Goal: Transaction & Acquisition: Subscribe to service/newsletter

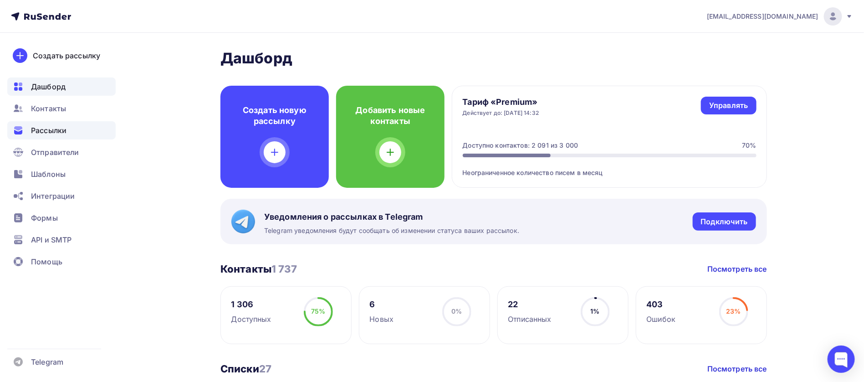
click at [44, 130] on span "Рассылки" at bounding box center [49, 130] width 36 height 11
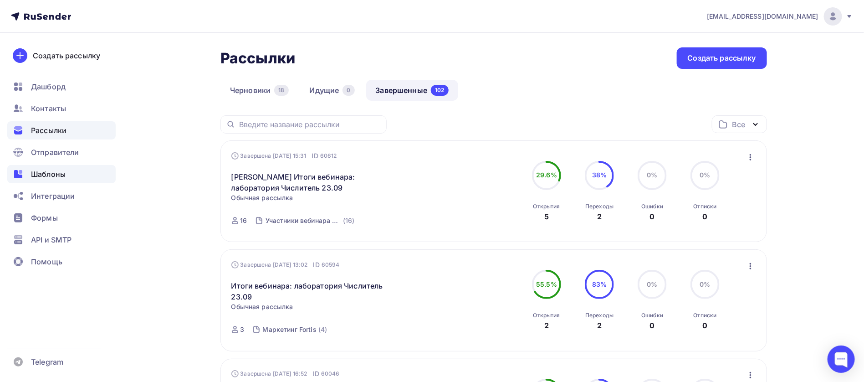
click at [58, 176] on span "Шаблоны" at bounding box center [48, 174] width 35 height 11
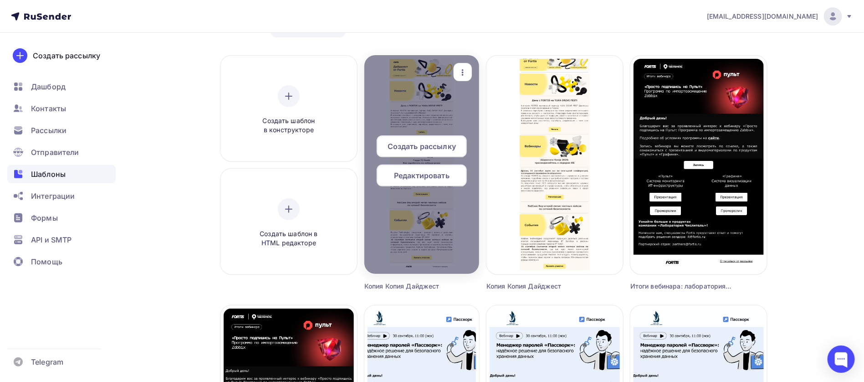
scroll to position [68, 0]
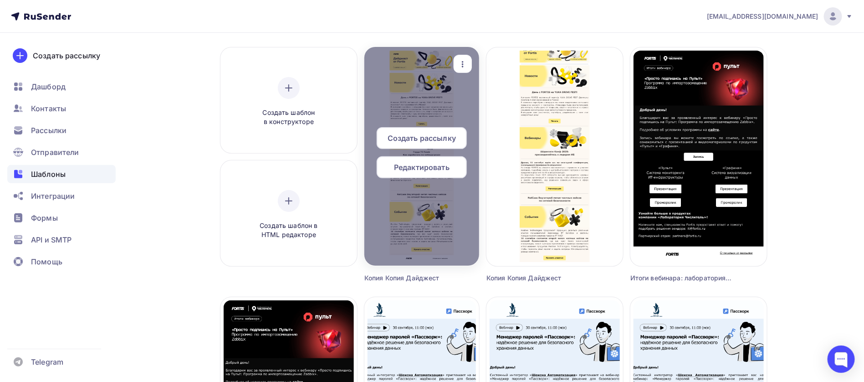
click at [432, 171] on span "Редактировать" at bounding box center [422, 167] width 56 height 11
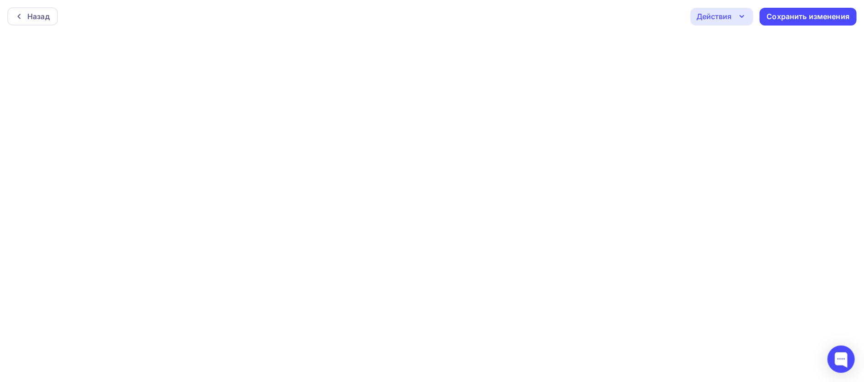
click at [744, 19] on icon "button" at bounding box center [742, 16] width 11 height 11
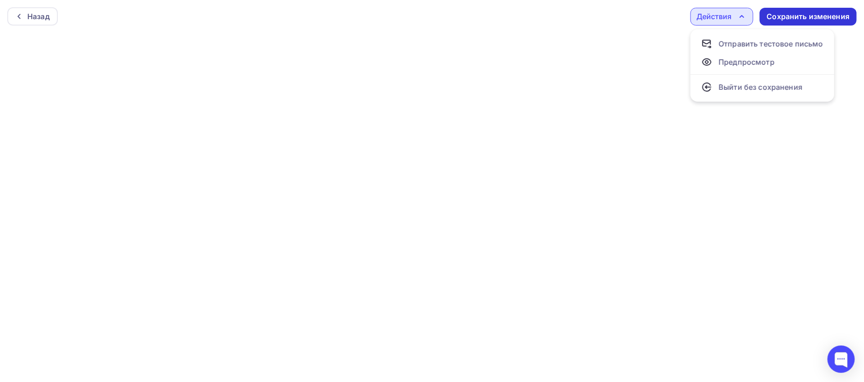
click at [784, 22] on div "Сохранить изменения" at bounding box center [808, 17] width 97 height 18
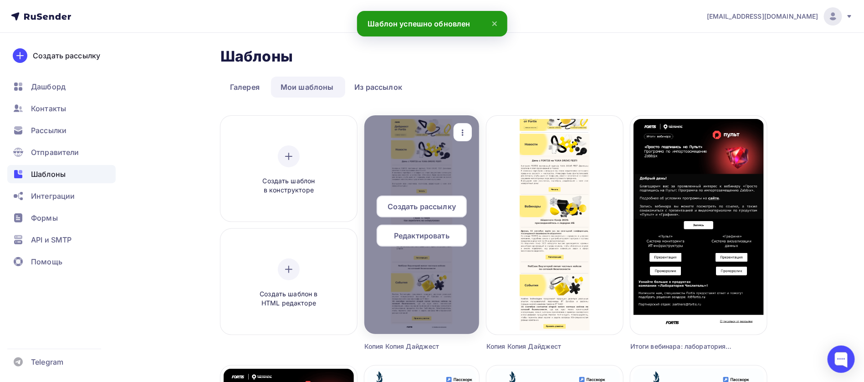
click at [421, 238] on span "Редактировать" at bounding box center [422, 235] width 56 height 11
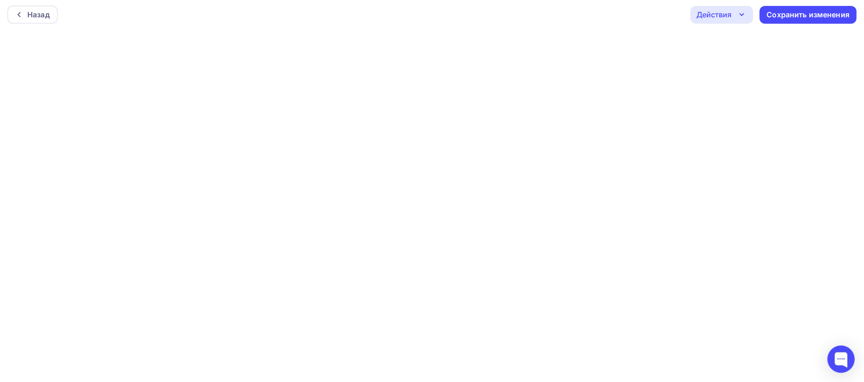
scroll to position [2, 0]
click at [814, 18] on div "Сохранить изменения" at bounding box center [808, 14] width 83 height 10
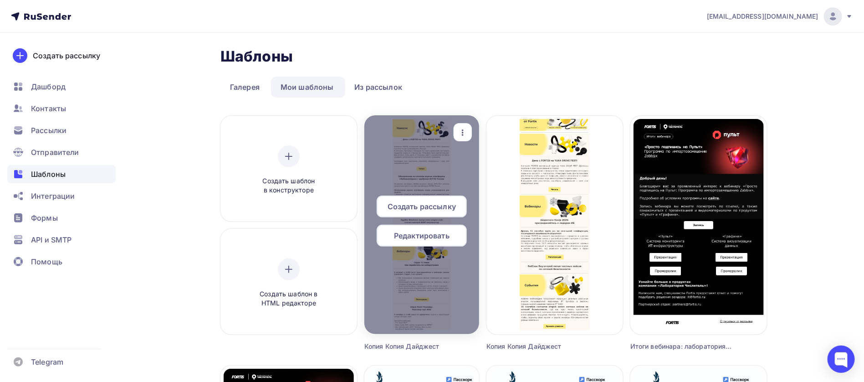
click at [439, 240] on span "Редактировать" at bounding box center [422, 235] width 56 height 11
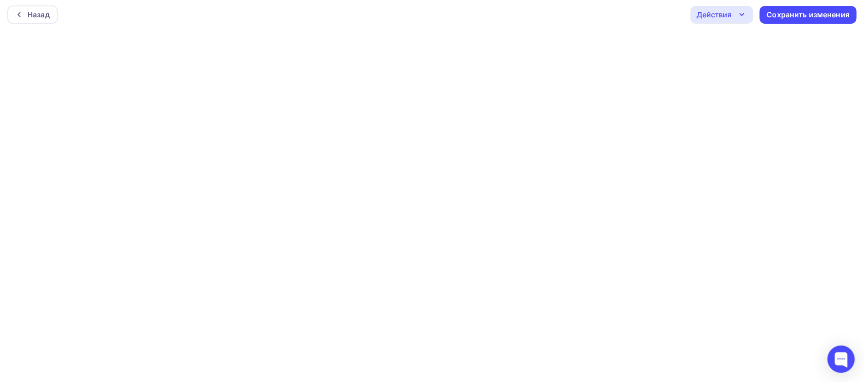
scroll to position [2, 0]
click at [785, 11] on div "Сохранить изменения" at bounding box center [808, 14] width 83 height 10
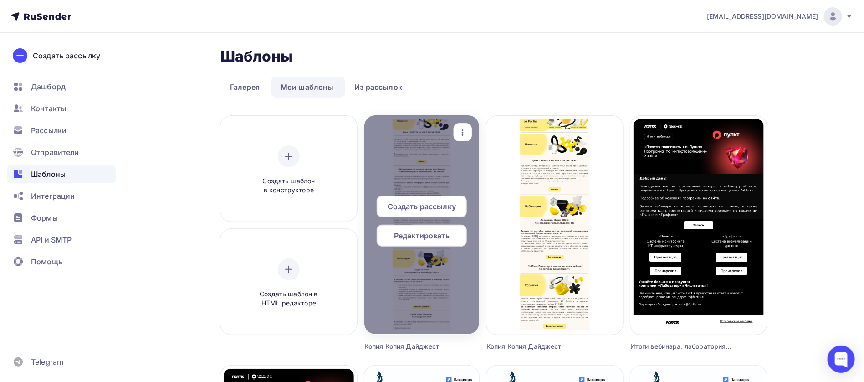
click at [435, 239] on span "Редактировать" at bounding box center [422, 235] width 56 height 11
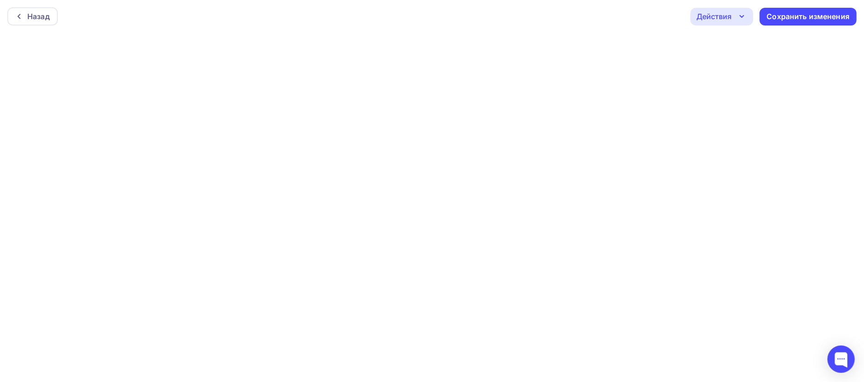
scroll to position [2, 0]
click at [745, 17] on icon "button" at bounding box center [742, 14] width 11 height 11
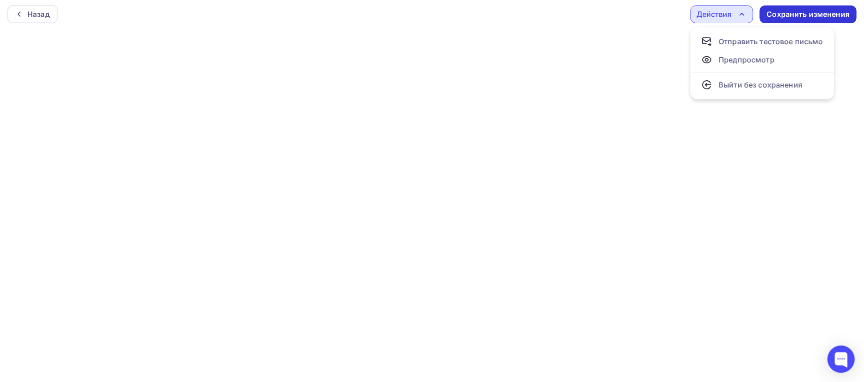
click at [790, 12] on div "Сохранить изменения" at bounding box center [808, 14] width 83 height 10
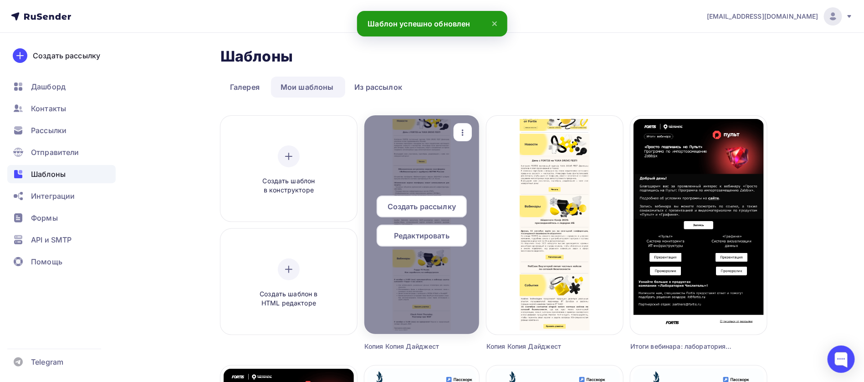
click at [420, 206] on span "Создать рассылку" at bounding box center [422, 206] width 68 height 11
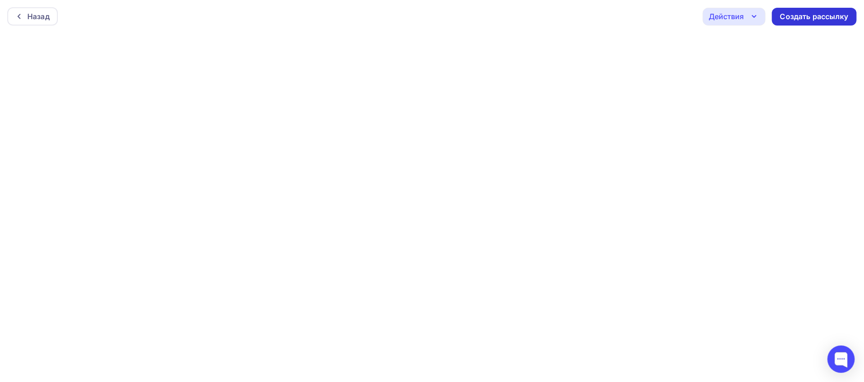
click at [797, 18] on div "Создать рассылку" at bounding box center [815, 16] width 68 height 10
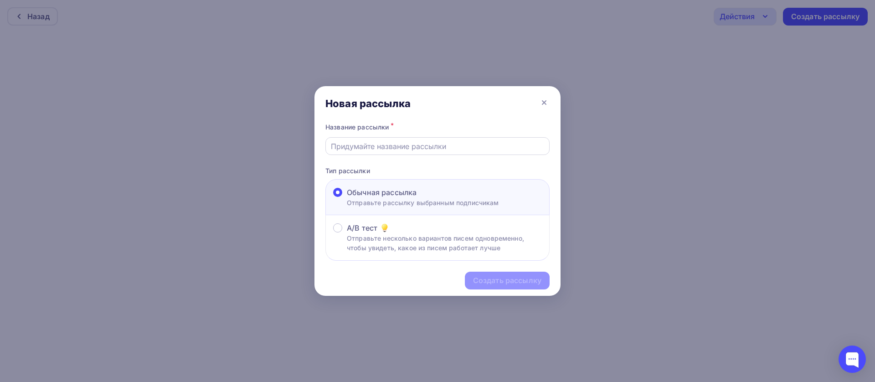
click at [386, 152] on input "text" at bounding box center [438, 146] width 214 height 11
drag, startPoint x: 380, startPoint y: 148, endPoint x: 406, endPoint y: 148, distance: 26.0
click at [406, 148] on input "Дайджест Fortis:" at bounding box center [438, 146] width 214 height 11
type input "Дайджест FORTIS для партнёров"
click at [498, 287] on div "Создать рассылку" at bounding box center [507, 281] width 85 height 18
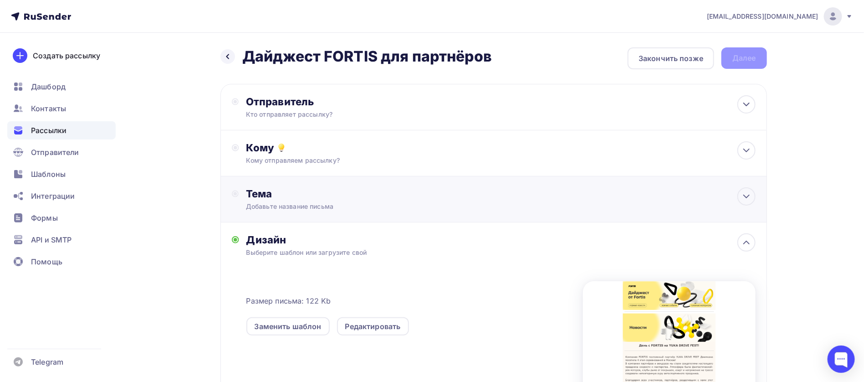
click at [319, 189] on div "Тема" at bounding box center [336, 193] width 180 height 13
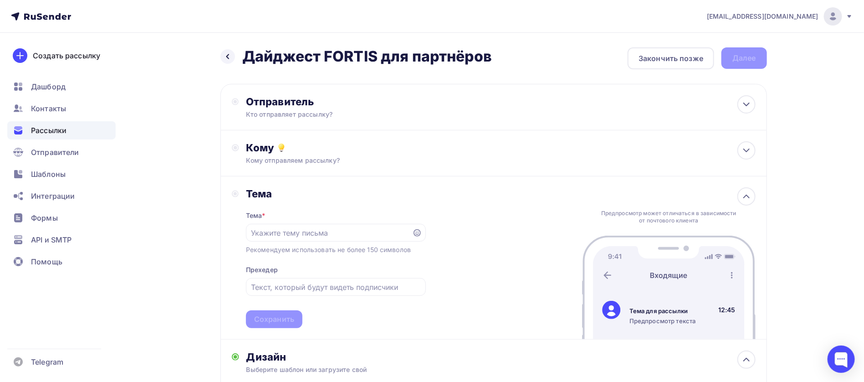
drag, startPoint x: 300, startPoint y: 58, endPoint x: 540, endPoint y: 61, distance: 240.2
click at [540, 61] on div "Назад Дайджест FORTIS для партнёров Дайджест FORTIS для партнёров Закончить поз…" at bounding box center [494, 58] width 547 height 22
copy h2 "Дайджест FORTIS для партнёров"
click at [271, 228] on input "text" at bounding box center [329, 232] width 156 height 11
paste input "Дайджест FORTIS для партнёров"
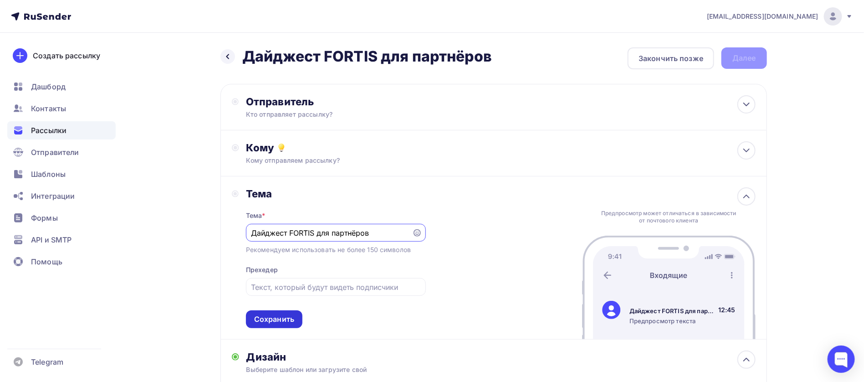
type input "Дайджест FORTIS для партнёров"
click at [286, 323] on div "Сохранить" at bounding box center [274, 319] width 40 height 10
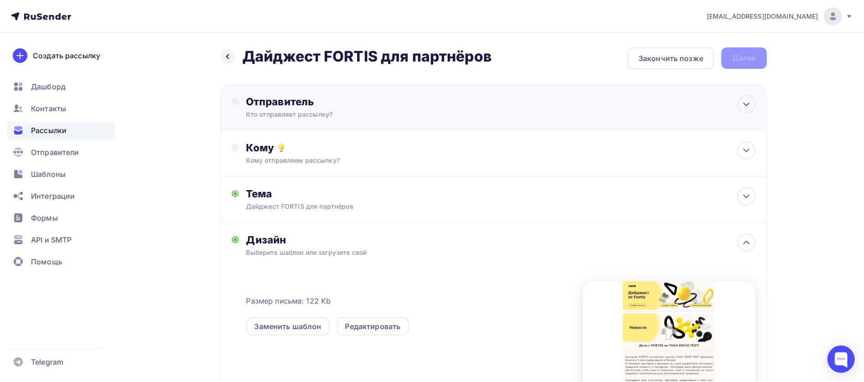
click at [262, 121] on div "Отправитель Кто отправляет рассылку? Email * [EMAIL_ADDRESS][DOMAIN_NAME] [EMAI…" at bounding box center [494, 107] width 547 height 46
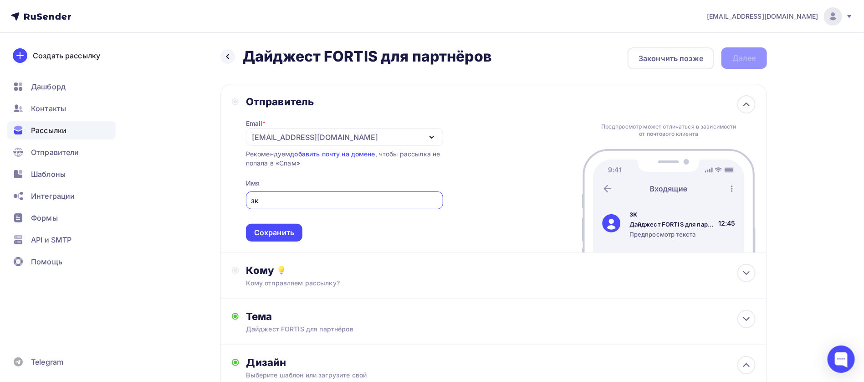
type input "з"
type input "p"
type input "Команда FORTIS"
click at [266, 234] on div "Сохранить" at bounding box center [274, 232] width 40 height 10
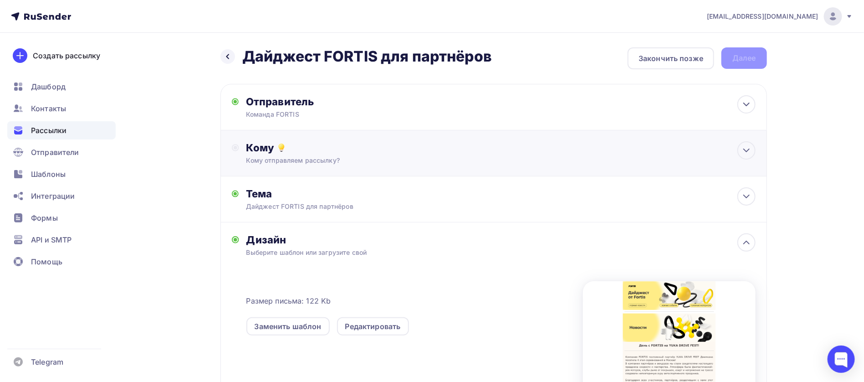
click at [281, 159] on div "Кому отправляем рассылку?" at bounding box center [476, 160] width 459 height 9
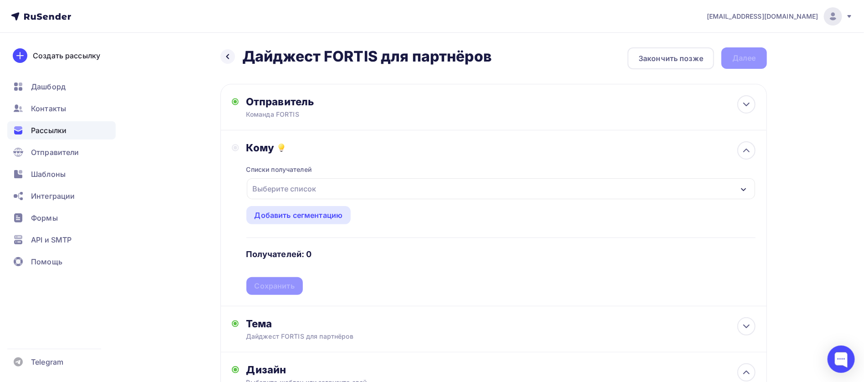
click at [308, 187] on div "Выберите список" at bounding box center [284, 188] width 71 height 16
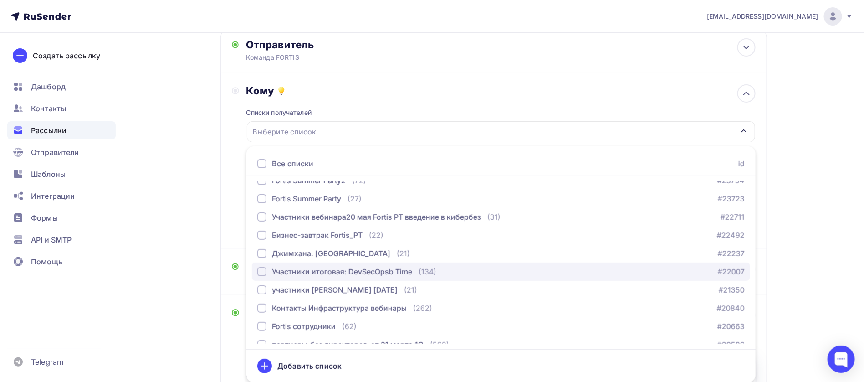
scroll to position [311, 0]
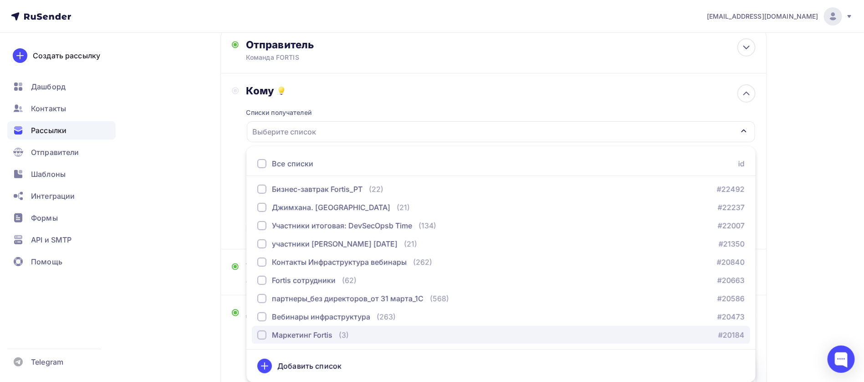
click at [313, 332] on div "Маркетинг Fortis" at bounding box center [302, 334] width 61 height 11
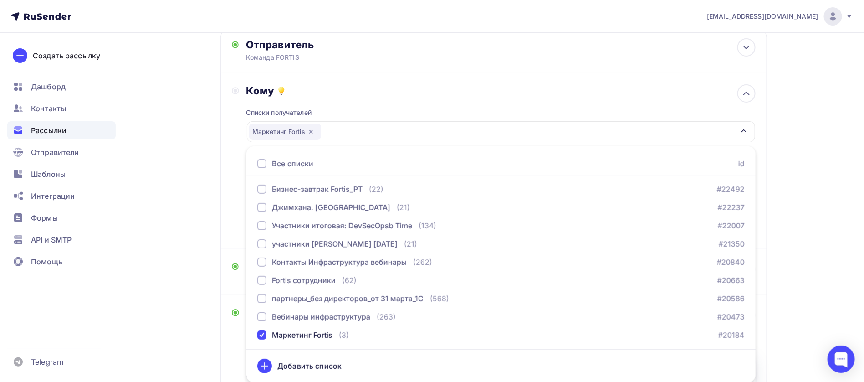
click at [206, 308] on div "Назад Дайджест FORTIS для партнёров Дайджест FORTIS для партнёров Закончить поз…" at bounding box center [432, 289] width 747 height 626
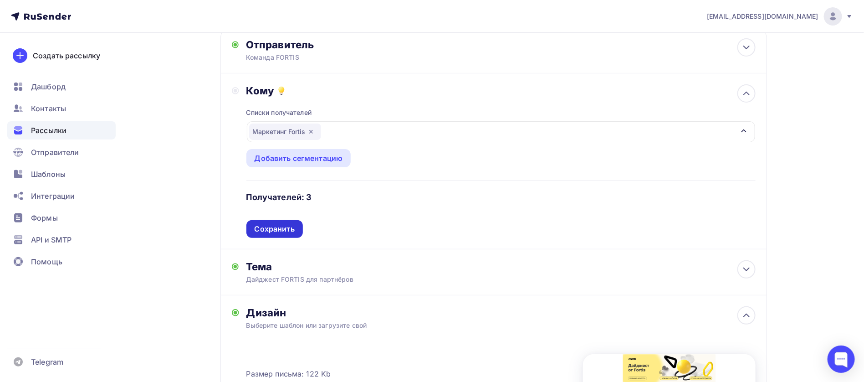
click at [282, 229] on div "Сохранить" at bounding box center [275, 229] width 40 height 10
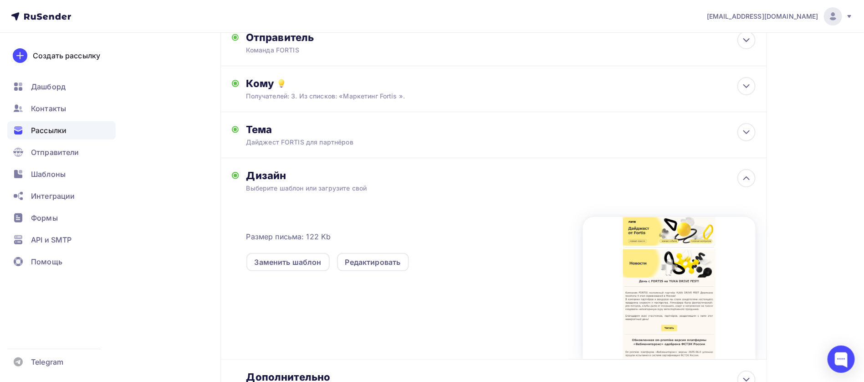
scroll to position [0, 0]
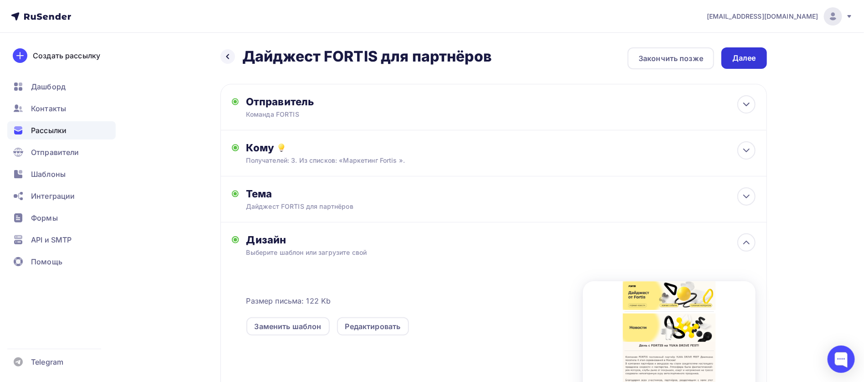
click at [747, 60] on div "Далее" at bounding box center [745, 58] width 24 height 10
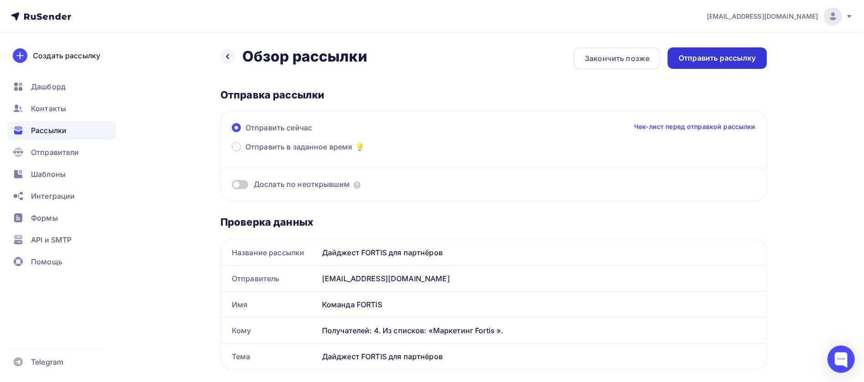
click at [708, 67] on div "Отправить рассылку" at bounding box center [717, 57] width 99 height 21
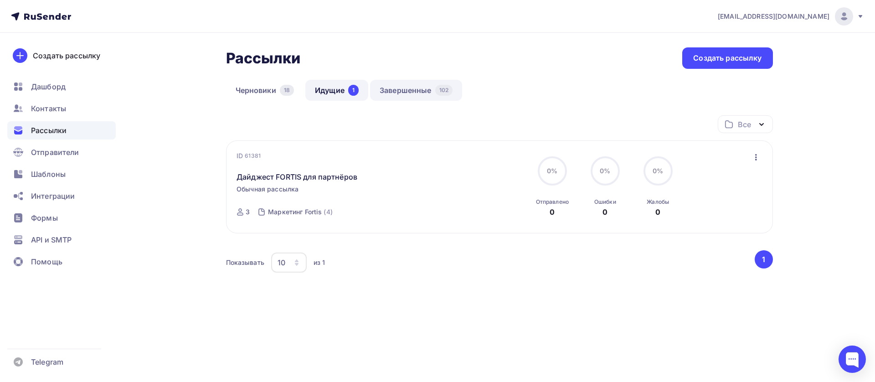
click at [402, 93] on link "Завершенные 102" at bounding box center [416, 90] width 92 height 21
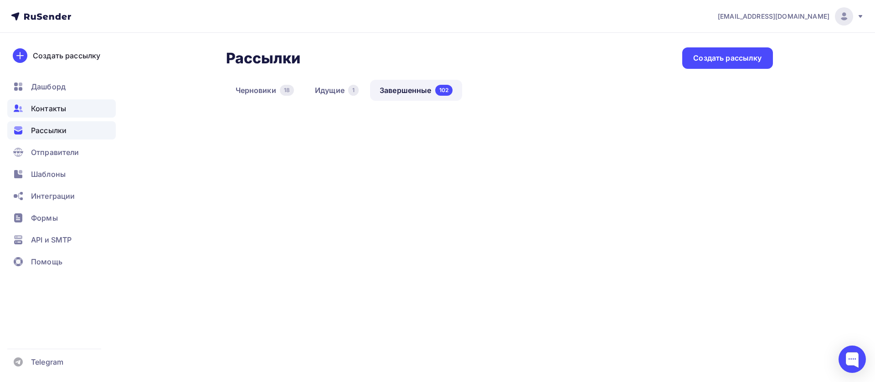
click at [62, 105] on span "Контакты" at bounding box center [48, 108] width 35 height 11
click at [62, 106] on span "Контакты" at bounding box center [48, 108] width 35 height 11
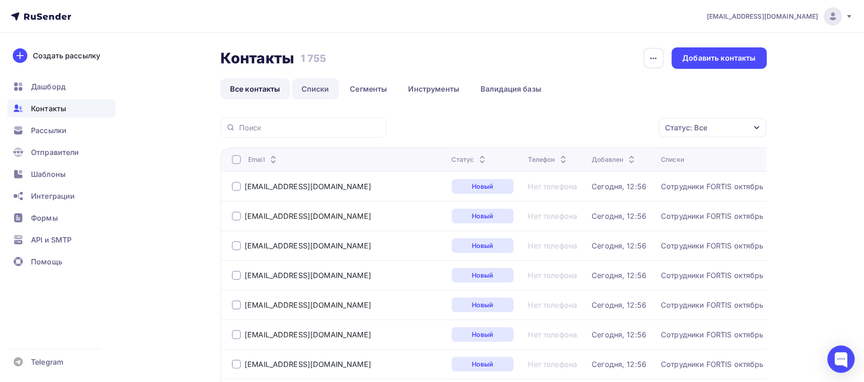
click at [318, 92] on link "Списки" at bounding box center [315, 88] width 47 height 21
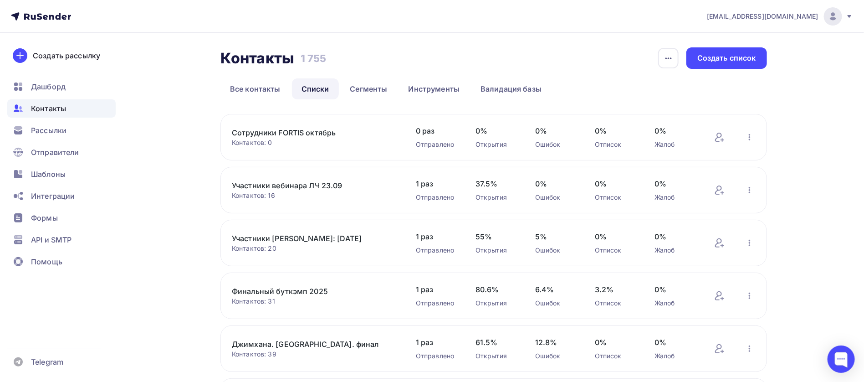
click at [310, 134] on link "Сотрудники FORTIS октябрь" at bounding box center [309, 132] width 155 height 11
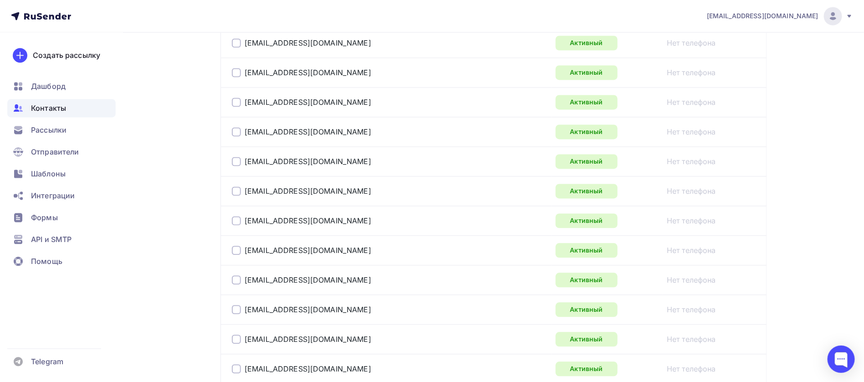
scroll to position [687, 0]
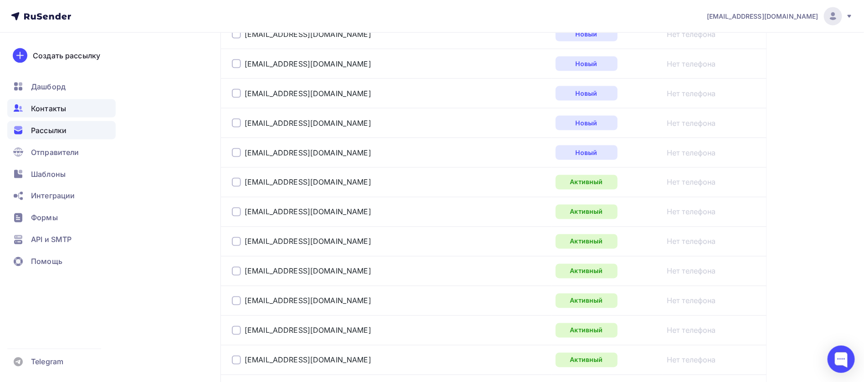
click at [69, 134] on div "Рассылки" at bounding box center [61, 130] width 108 height 18
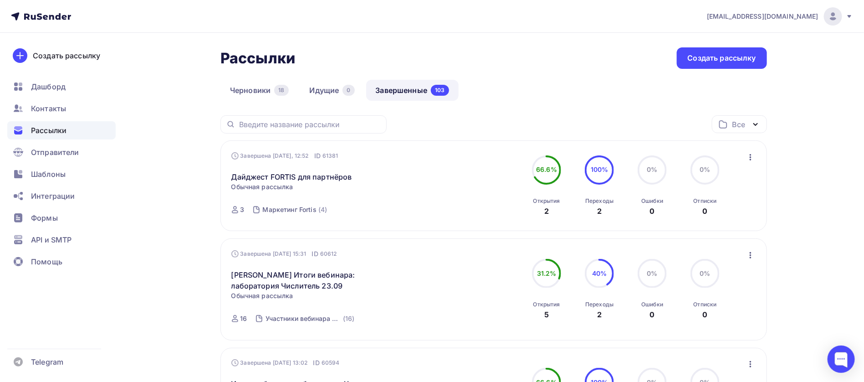
click at [750, 158] on icon "button" at bounding box center [750, 157] width 11 height 11
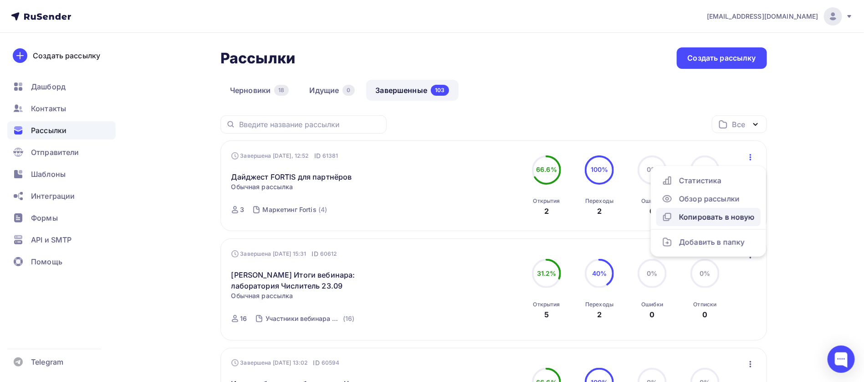
click at [709, 217] on div "Копировать в новую" at bounding box center [708, 216] width 93 height 11
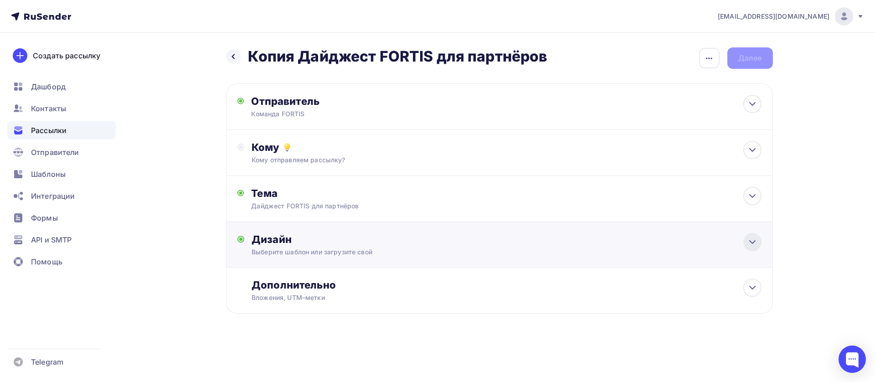
click at [753, 244] on icon at bounding box center [752, 241] width 11 height 11
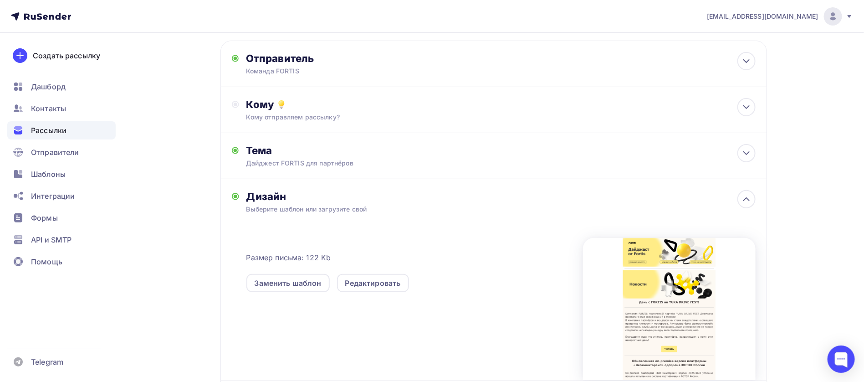
scroll to position [68, 0]
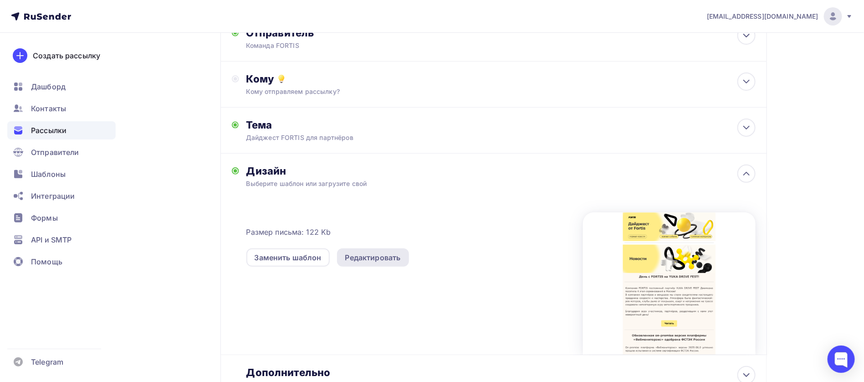
click at [366, 260] on div "Редактировать" at bounding box center [373, 257] width 56 height 11
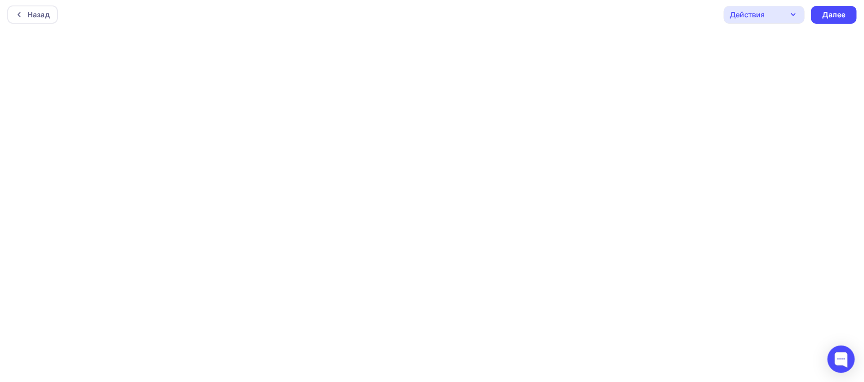
scroll to position [2, 0]
click at [800, 15] on div "Действия" at bounding box center [764, 14] width 81 height 18
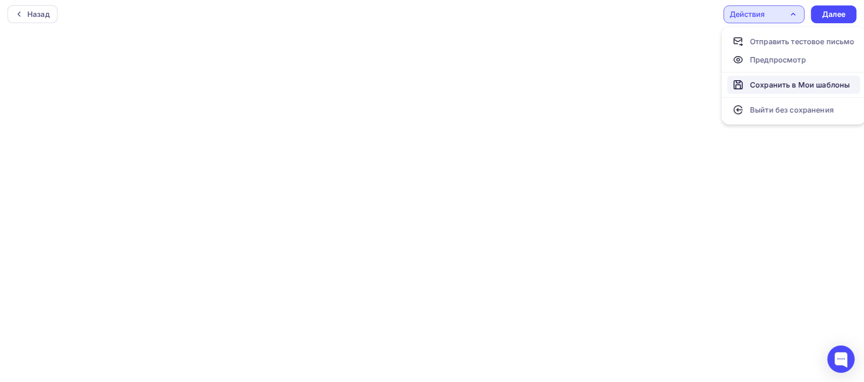
click at [783, 84] on div "Сохранить в Мои шаблоны" at bounding box center [801, 84] width 100 height 11
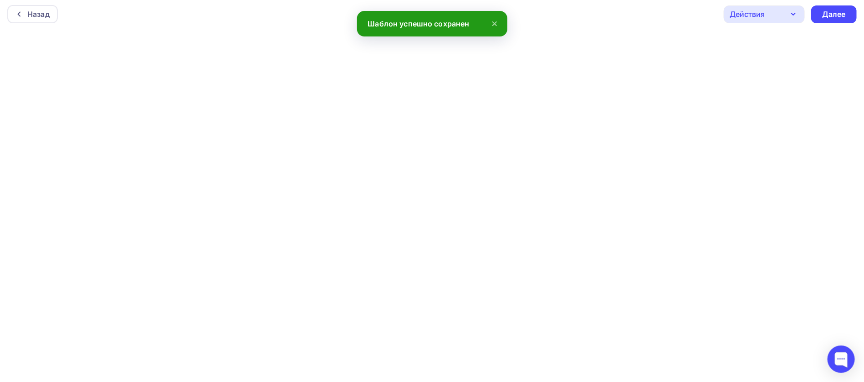
scroll to position [0, 0]
click at [833, 16] on div "Далее" at bounding box center [835, 16] width 24 height 10
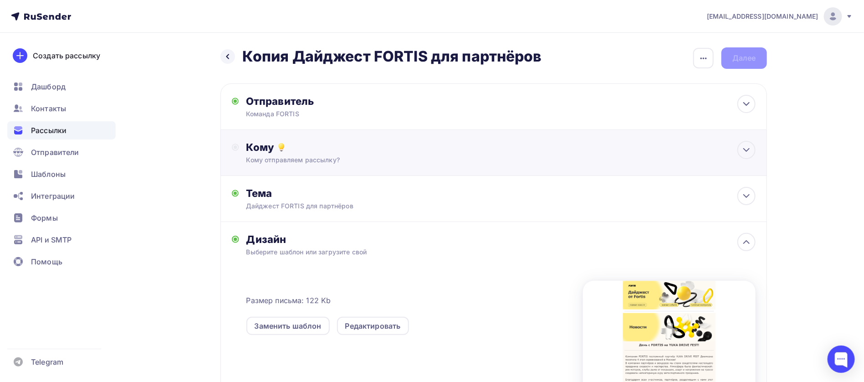
click at [298, 150] on div "Кому" at bounding box center [501, 147] width 509 height 13
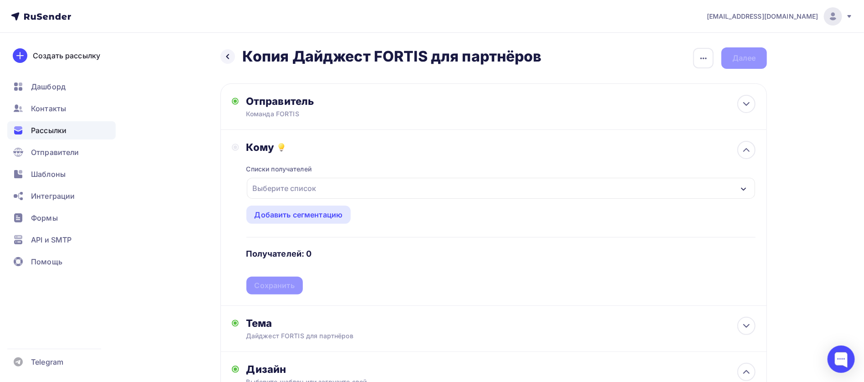
click at [306, 190] on div "Выберите список" at bounding box center [284, 188] width 71 height 16
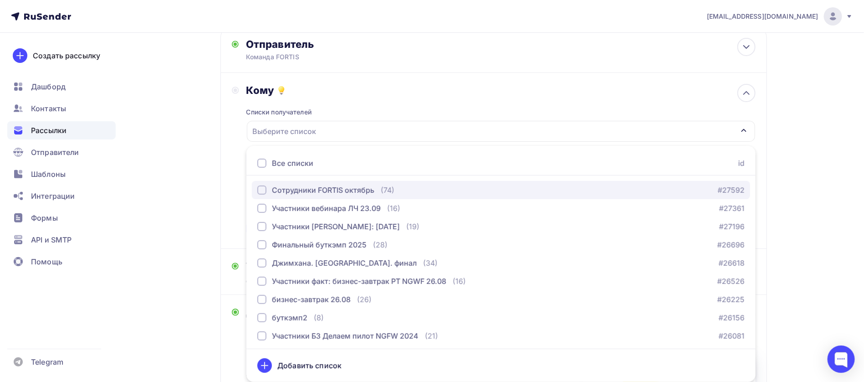
click at [309, 190] on div "Сотрудники FORTIS октябрь" at bounding box center [323, 190] width 103 height 11
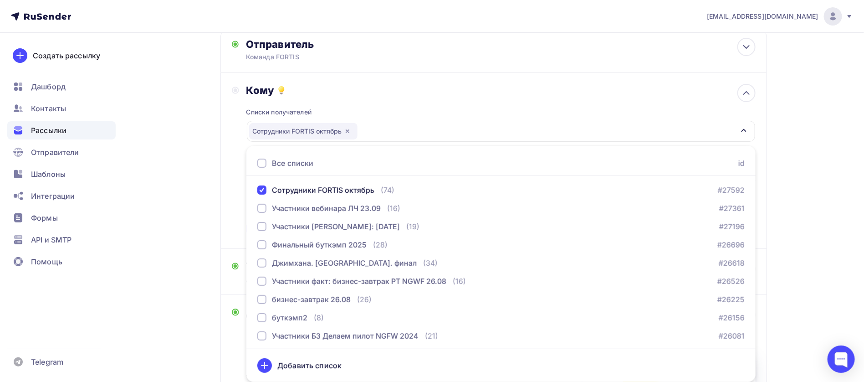
click at [226, 227] on div "Кому Списки получателей Сотрудники FORTIS октябрь Все списки id Сотрудники FORT…" at bounding box center [494, 161] width 547 height 176
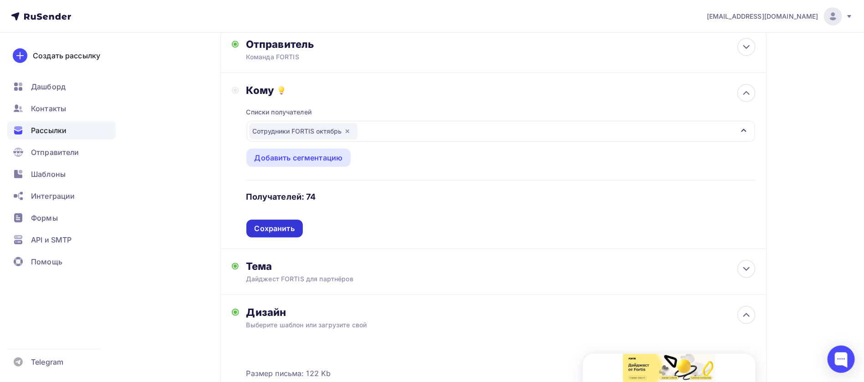
click at [276, 232] on div "Сохранить" at bounding box center [275, 228] width 40 height 10
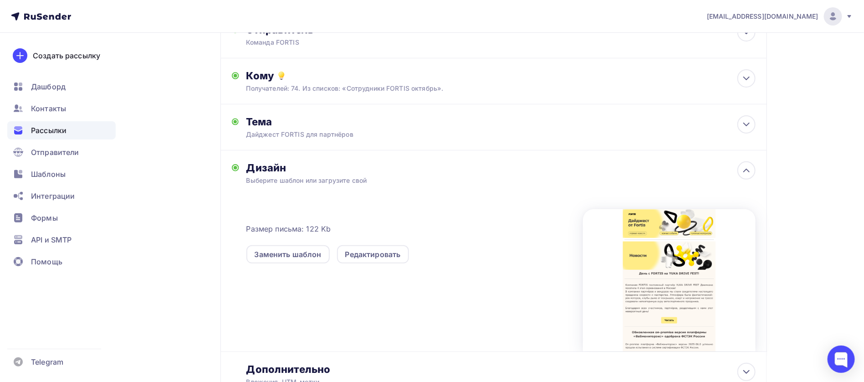
scroll to position [0, 0]
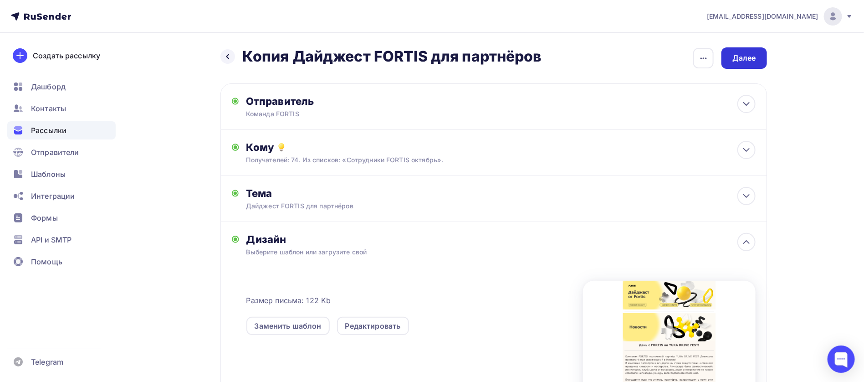
click at [754, 62] on div "Далее" at bounding box center [745, 58] width 24 height 10
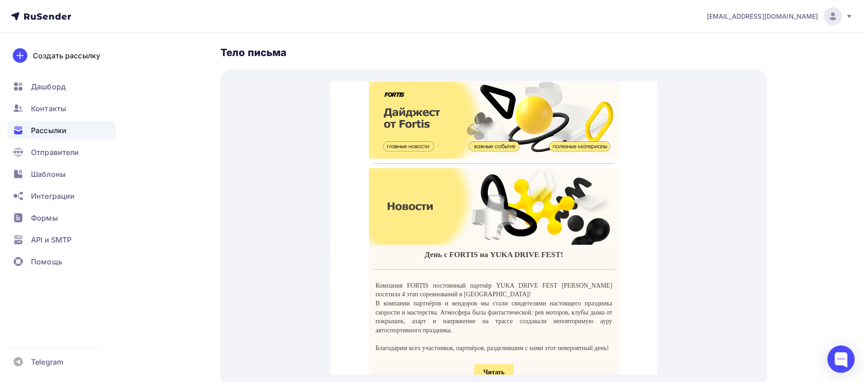
scroll to position [68, 0]
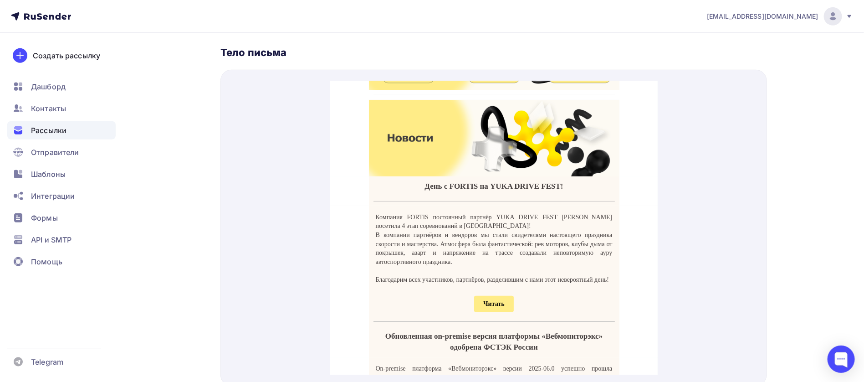
click at [498, 296] on span "Читать" at bounding box center [493, 292] width 21 height 7
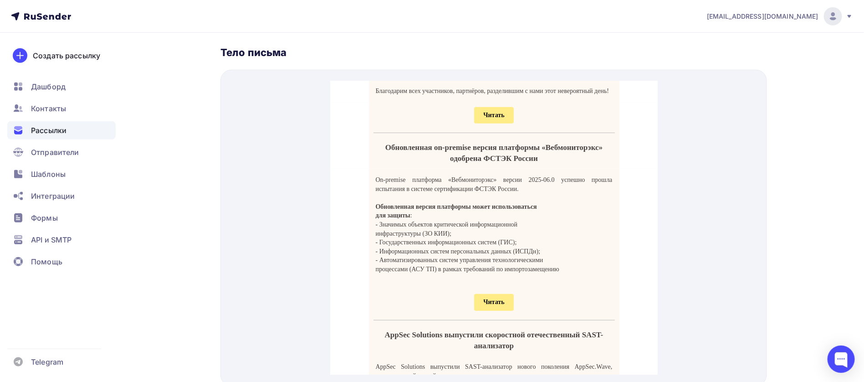
scroll to position [273, 0]
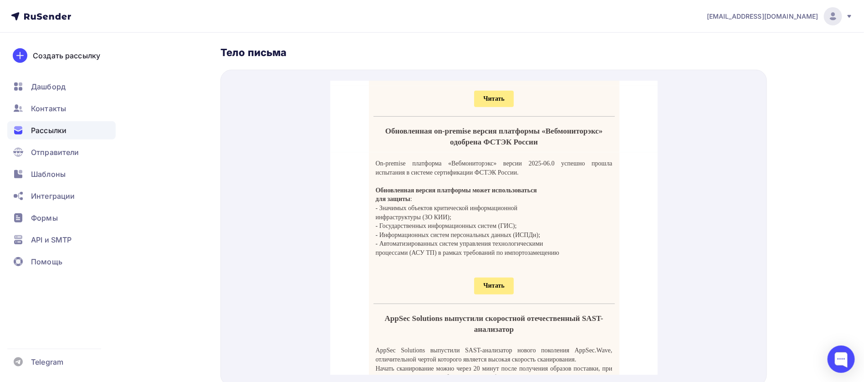
click at [494, 278] on span "Читать" at bounding box center [493, 274] width 21 height 7
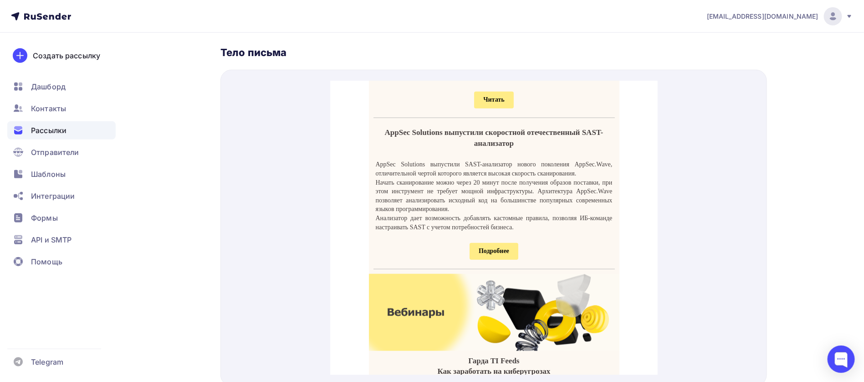
scroll to position [478, 0]
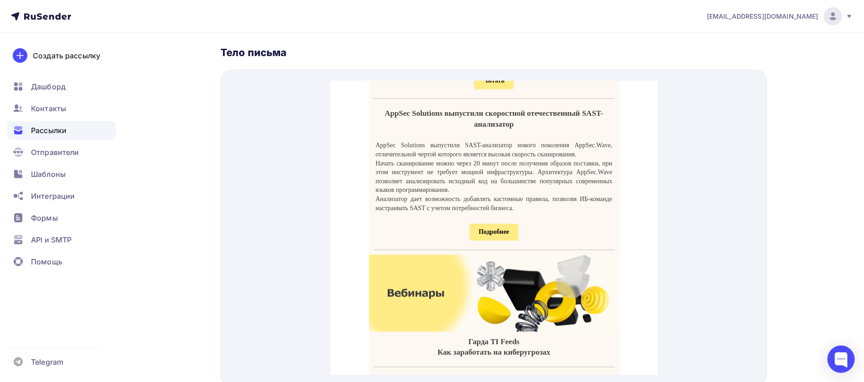
click at [478, 224] on span "Подробнее" at bounding box center [493, 220] width 31 height 7
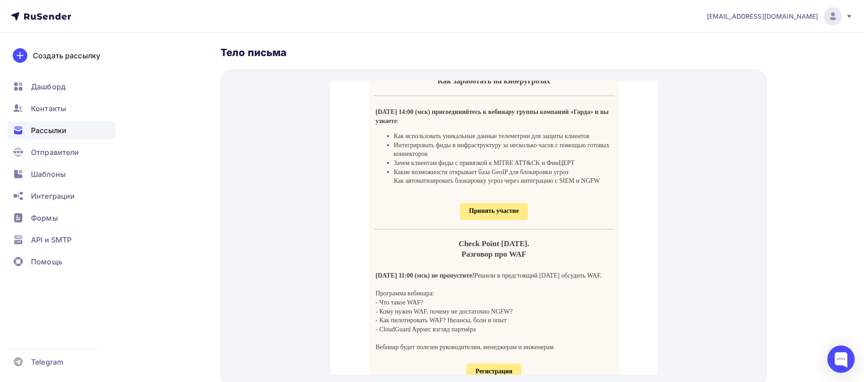
scroll to position [752, 0]
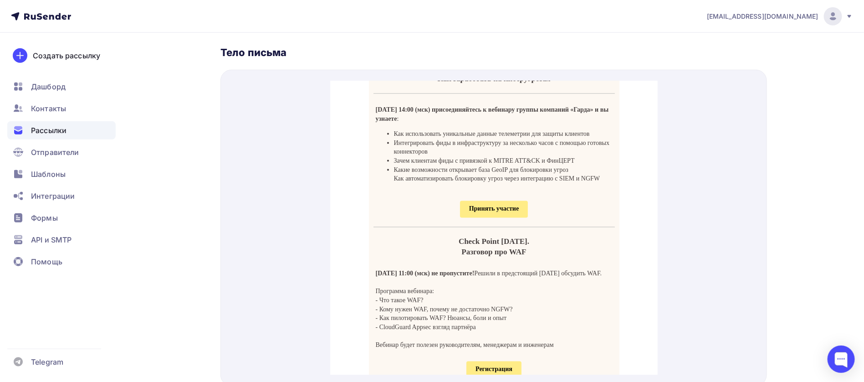
click at [497, 201] on span "Принять участие" at bounding box center [494, 198] width 50 height 7
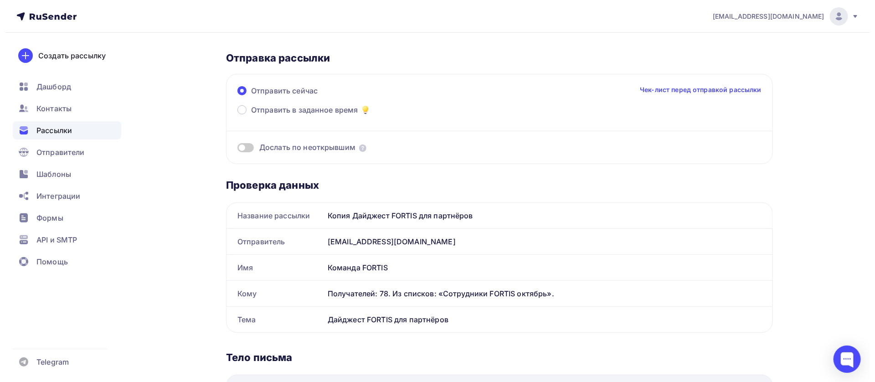
scroll to position [0, 0]
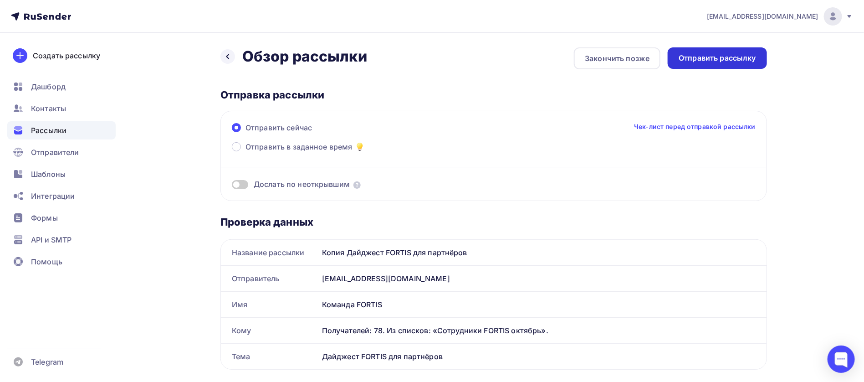
click at [714, 63] on div "Отправить рассылку" at bounding box center [717, 58] width 77 height 10
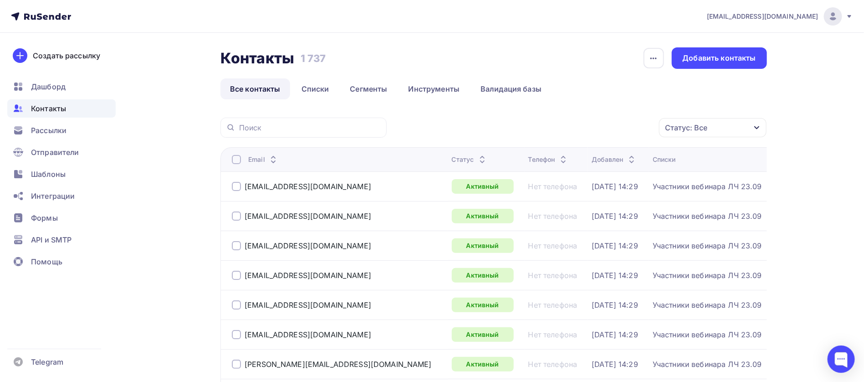
click at [686, 47] on div "История импорта Добавить контакты" at bounding box center [705, 57] width 124 height 21
click at [695, 58] on div "Добавить контакты" at bounding box center [719, 58] width 73 height 10
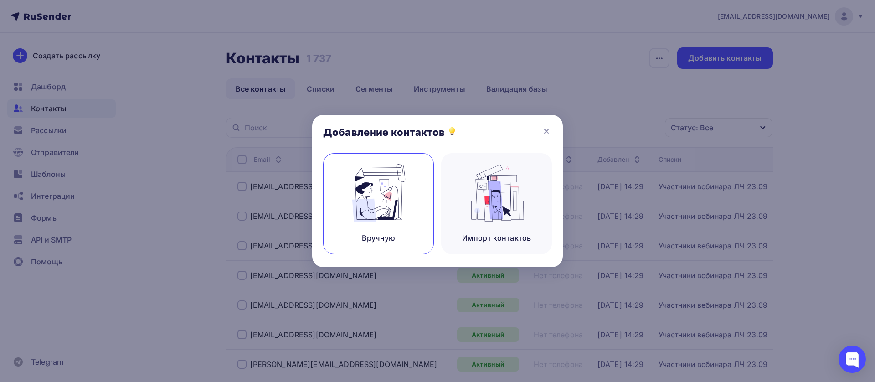
click at [403, 219] on img at bounding box center [378, 192] width 61 height 57
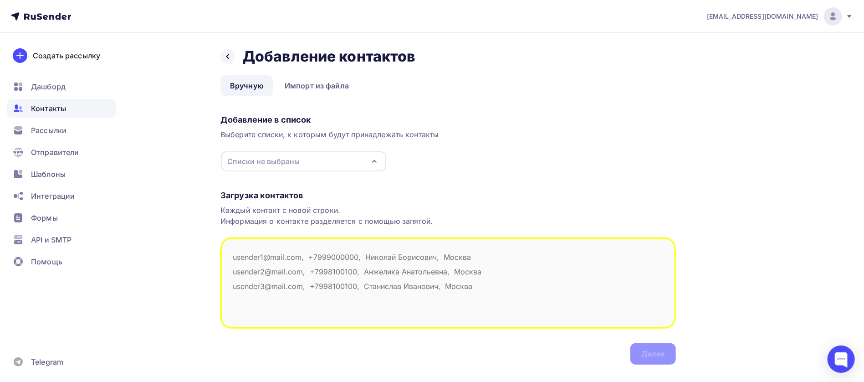
scroll to position [18, 0]
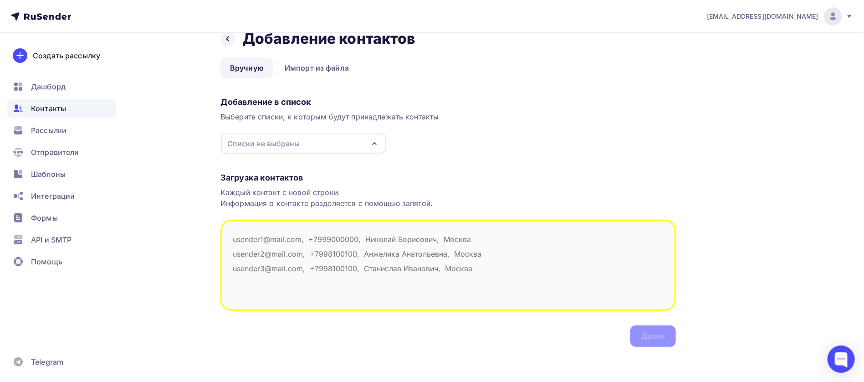
click at [321, 140] on div "Списки не выбраны" at bounding box center [303, 144] width 165 height 20
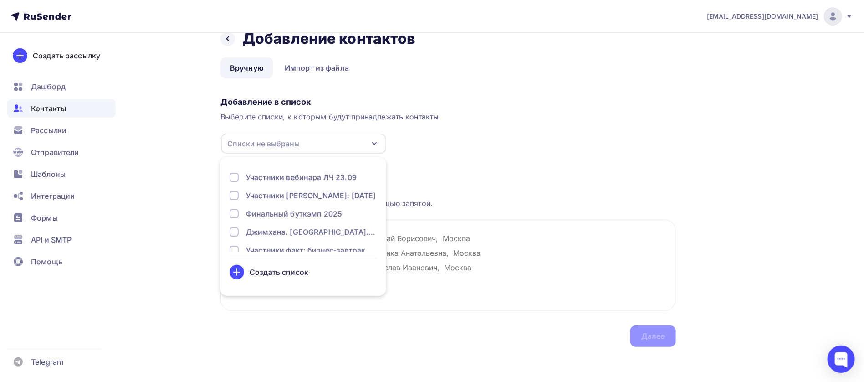
click at [279, 270] on div "Создать список" at bounding box center [279, 272] width 59 height 11
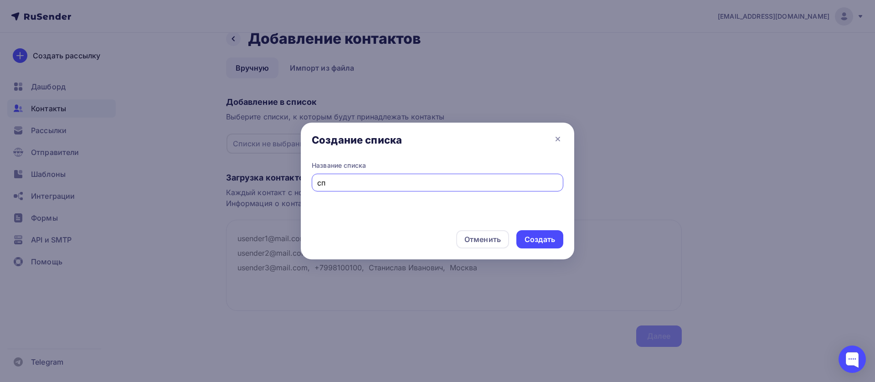
type input "с"
type input "Сотрудники FORTIS октябрь"
click at [540, 242] on div "Создать" at bounding box center [539, 239] width 31 height 10
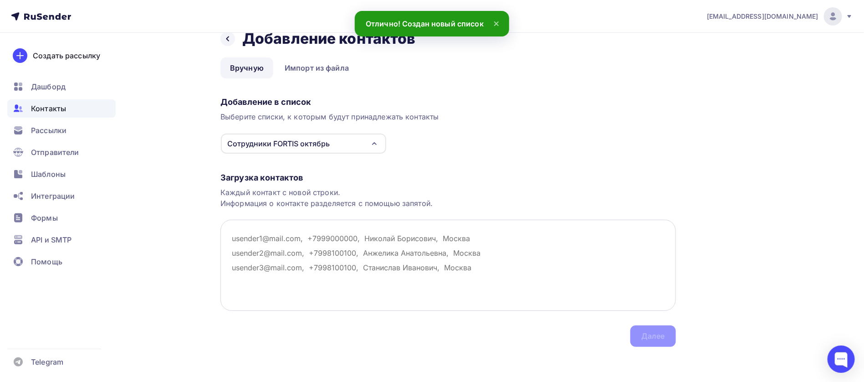
click at [344, 241] on textarea at bounding box center [449, 265] width 456 height 91
paste textarea "a.nikulin@fortis.ru Alena Ulyashkina a.ulyashkina@fortis.ru Alesya Vasilyeva a.…"
type textarea "a.nikulin@fortis.ru Alena Ulyashkina a.ulyashkina@fortis.ru Alesya Vasilyeva a.…"
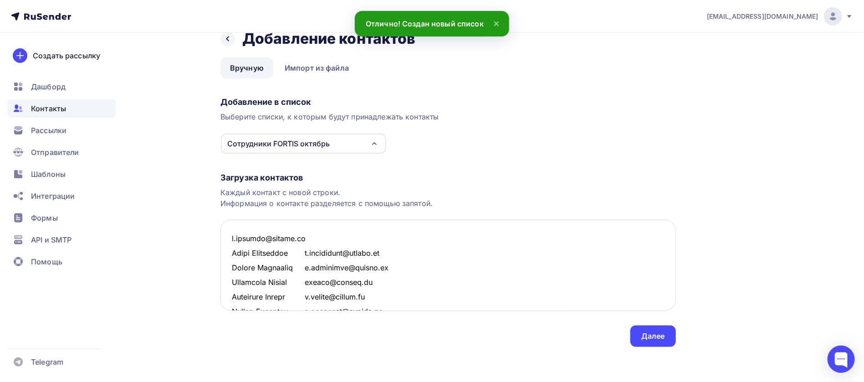
scroll to position [1114, 0]
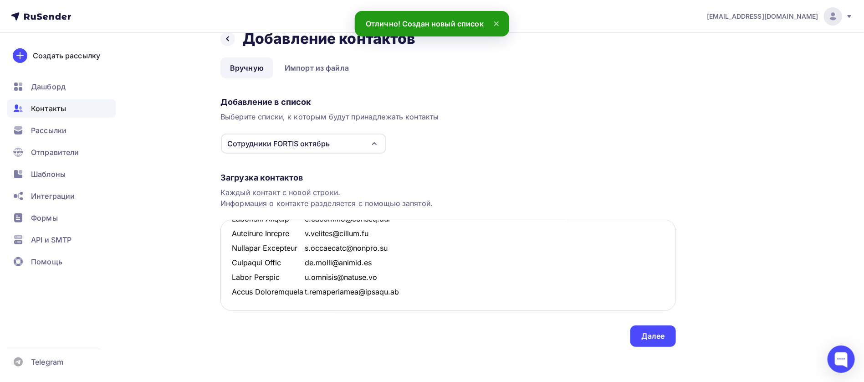
drag, startPoint x: 308, startPoint y: 261, endPoint x: 239, endPoint y: 262, distance: 68.4
click at [239, 262] on textarea at bounding box center [449, 265] width 456 height 91
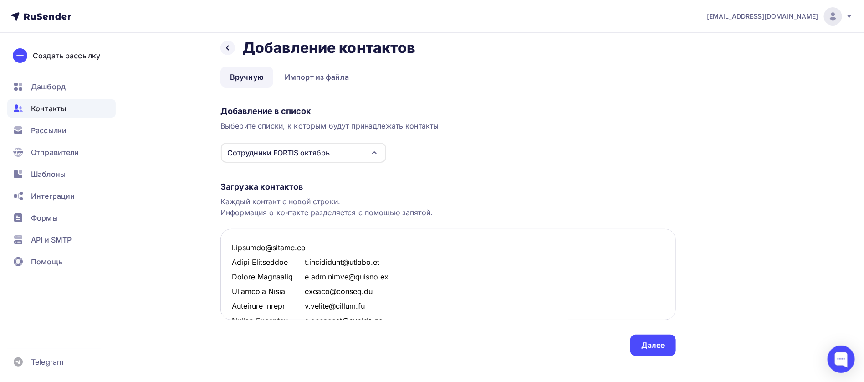
scroll to position [0, 0]
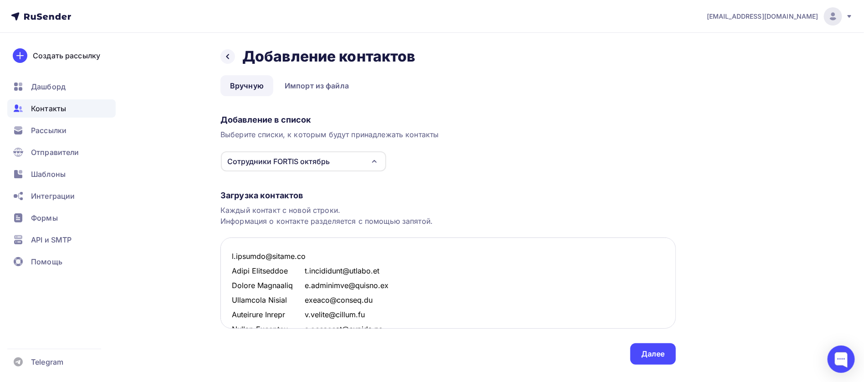
drag, startPoint x: 299, startPoint y: 268, endPoint x: 225, endPoint y: 268, distance: 74.7
click at [225, 268] on textarea at bounding box center [449, 282] width 456 height 91
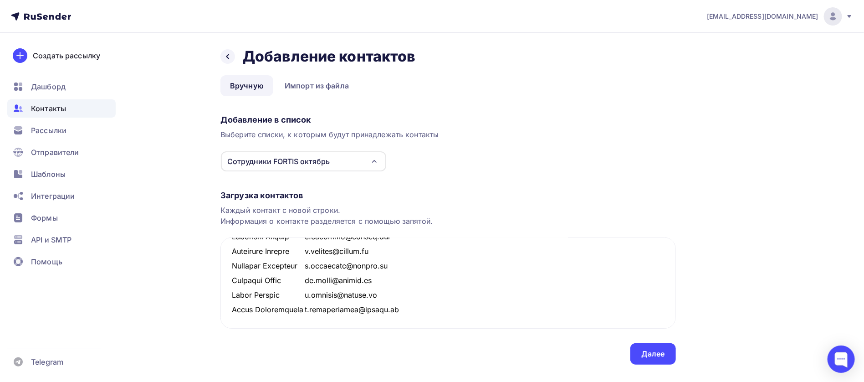
scroll to position [18, 0]
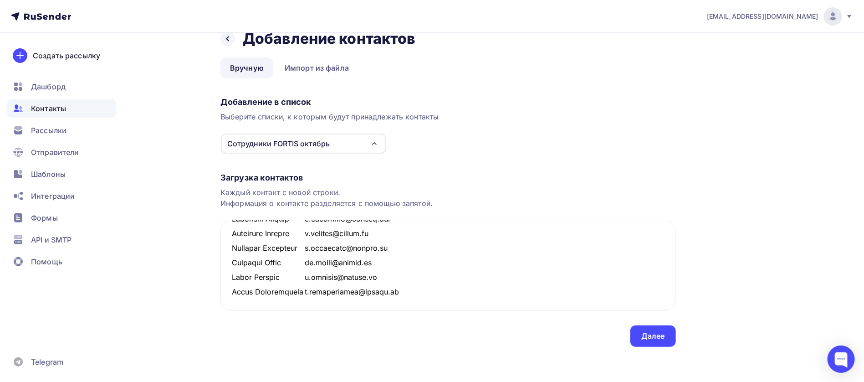
drag, startPoint x: 232, startPoint y: 255, endPoint x: 383, endPoint y: 409, distance: 214.9
click at [383, 364] on html "pr@fortis.ru Аккаунт Тарифы Выйти Создать рассылку Дашборд Контакты Рассылки От…" at bounding box center [432, 173] width 864 height 382
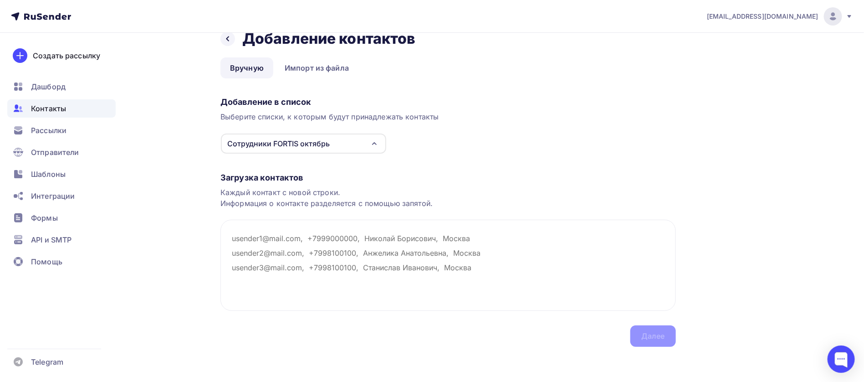
scroll to position [0, 0]
paste textarea "a.nikulin@fortis.ru a.ulyashkina@fortis.ru a.vasilyeva@fortis.ru ivanov@fortis.…"
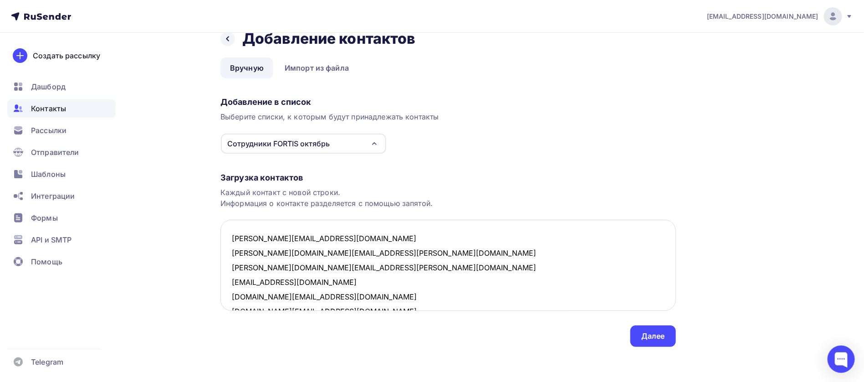
scroll to position [1070, 0]
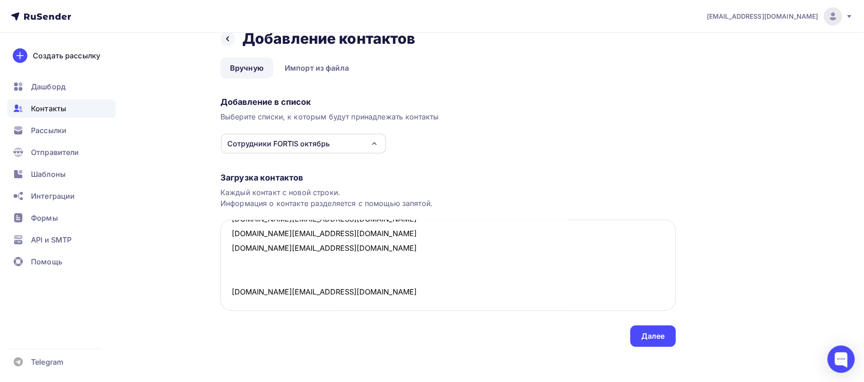
drag, startPoint x: 251, startPoint y: 277, endPoint x: 251, endPoint y: 266, distance: 10.9
click at [251, 266] on textarea "a.nikulin@fortis.ru a.ulyashkina@fortis.ru a.vasilyeva@fortis.ru ivanov@fortis.…" at bounding box center [449, 265] width 456 height 91
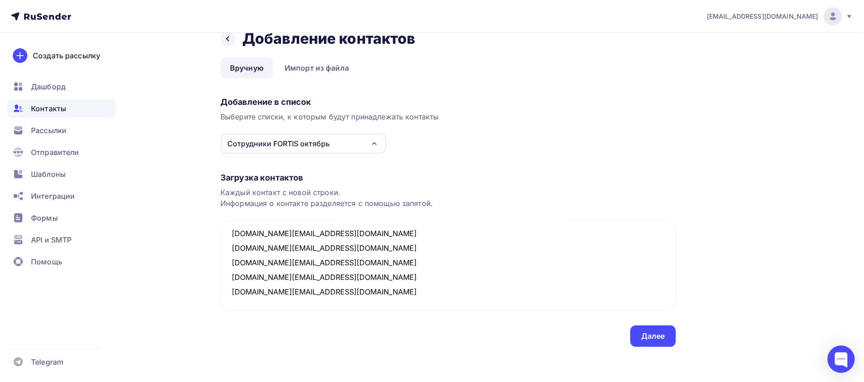
scroll to position [0, 0]
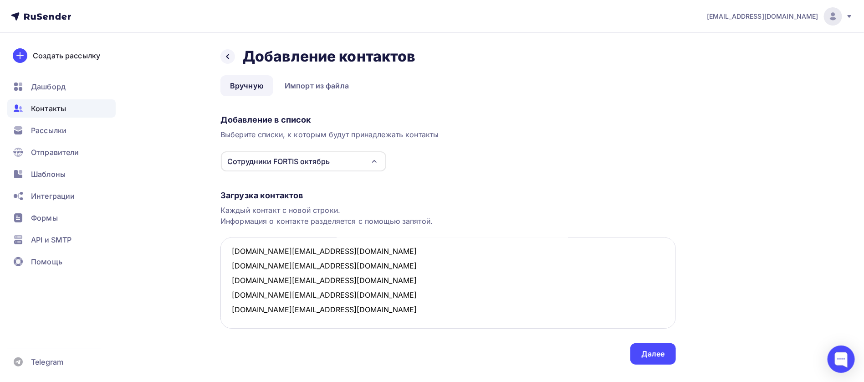
click at [332, 303] on textarea "a.nikulin@fortis.ru a.ulyashkina@fortis.ru a.vasilyeva@fortis.ru ivanov@fortis.…" at bounding box center [449, 282] width 456 height 91
paste textarea "a.tokareva@fortis.ru a.turitsyna@fortis.ru a.shalin@fortis.ru d.sorokin@fortis.…"
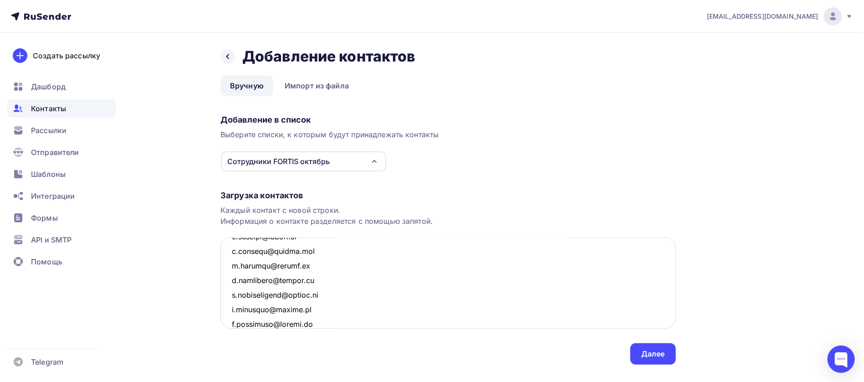
scroll to position [2032, 0]
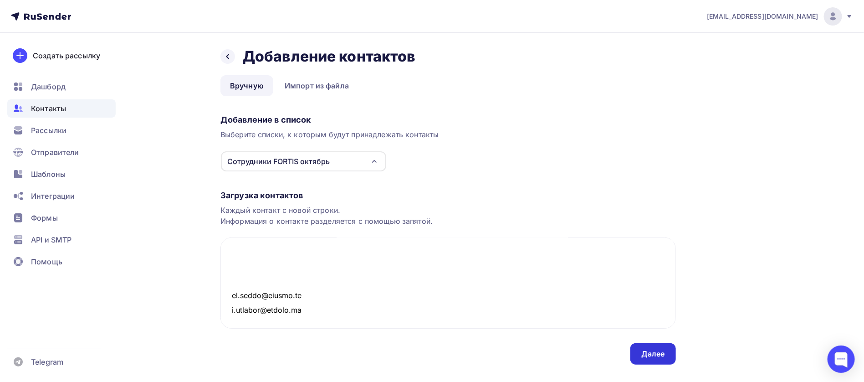
type textarea "a.nikulin@fortis.ru a.ulyashkina@fortis.ru a.vasilyeva@fortis.ru ivanov@fortis.…"
click at [652, 353] on div "Далее" at bounding box center [654, 354] width 24 height 10
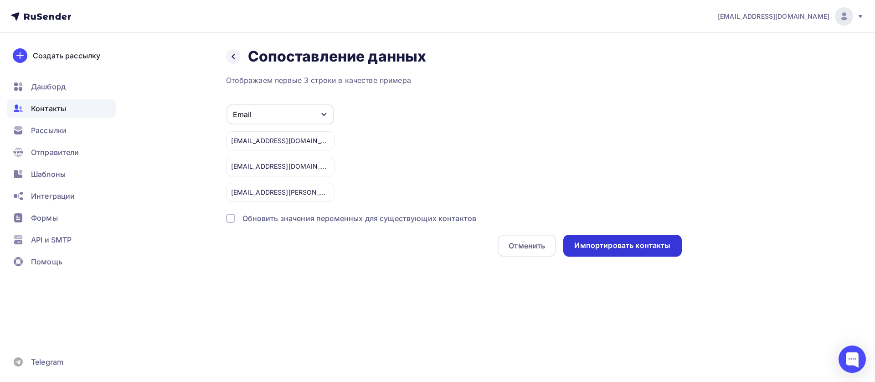
click at [619, 249] on div "Импортировать контакты" at bounding box center [622, 246] width 118 height 22
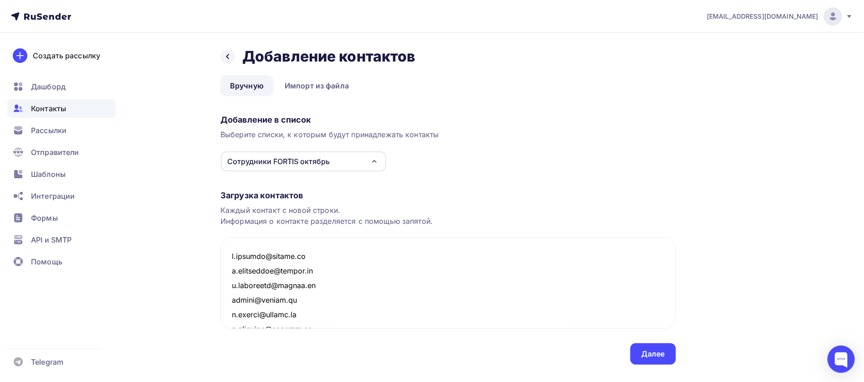
scroll to position [2046, 0]
